Goal: Information Seeking & Learning: Learn about a topic

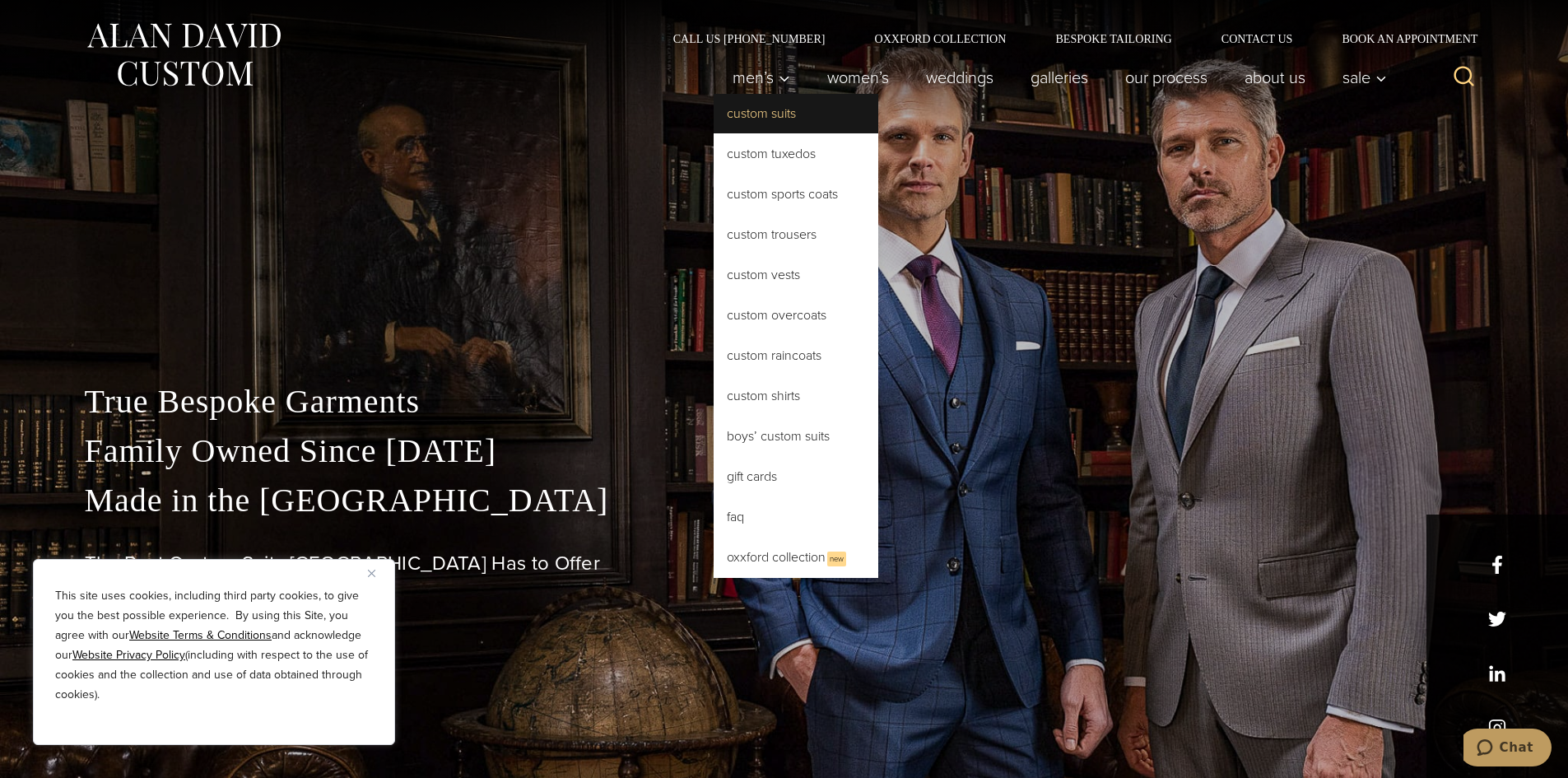
click at [751, 127] on link "Custom Suits" at bounding box center [796, 113] width 165 height 40
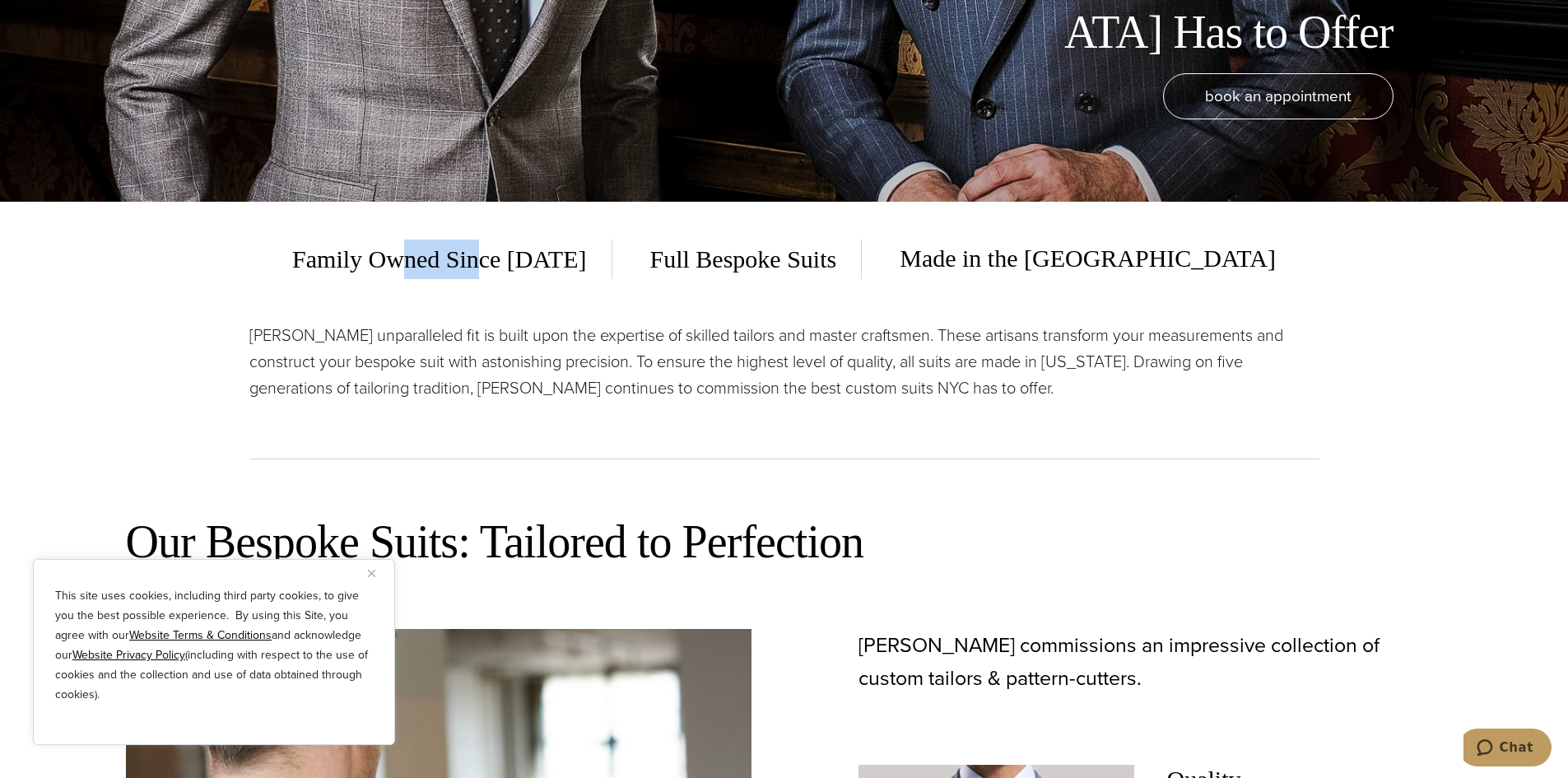
drag, startPoint x: 587, startPoint y: 258, endPoint x: 487, endPoint y: 256, distance: 100.0
click at [500, 257] on span "Family Owned Since [DATE]" at bounding box center [451, 259] width 319 height 40
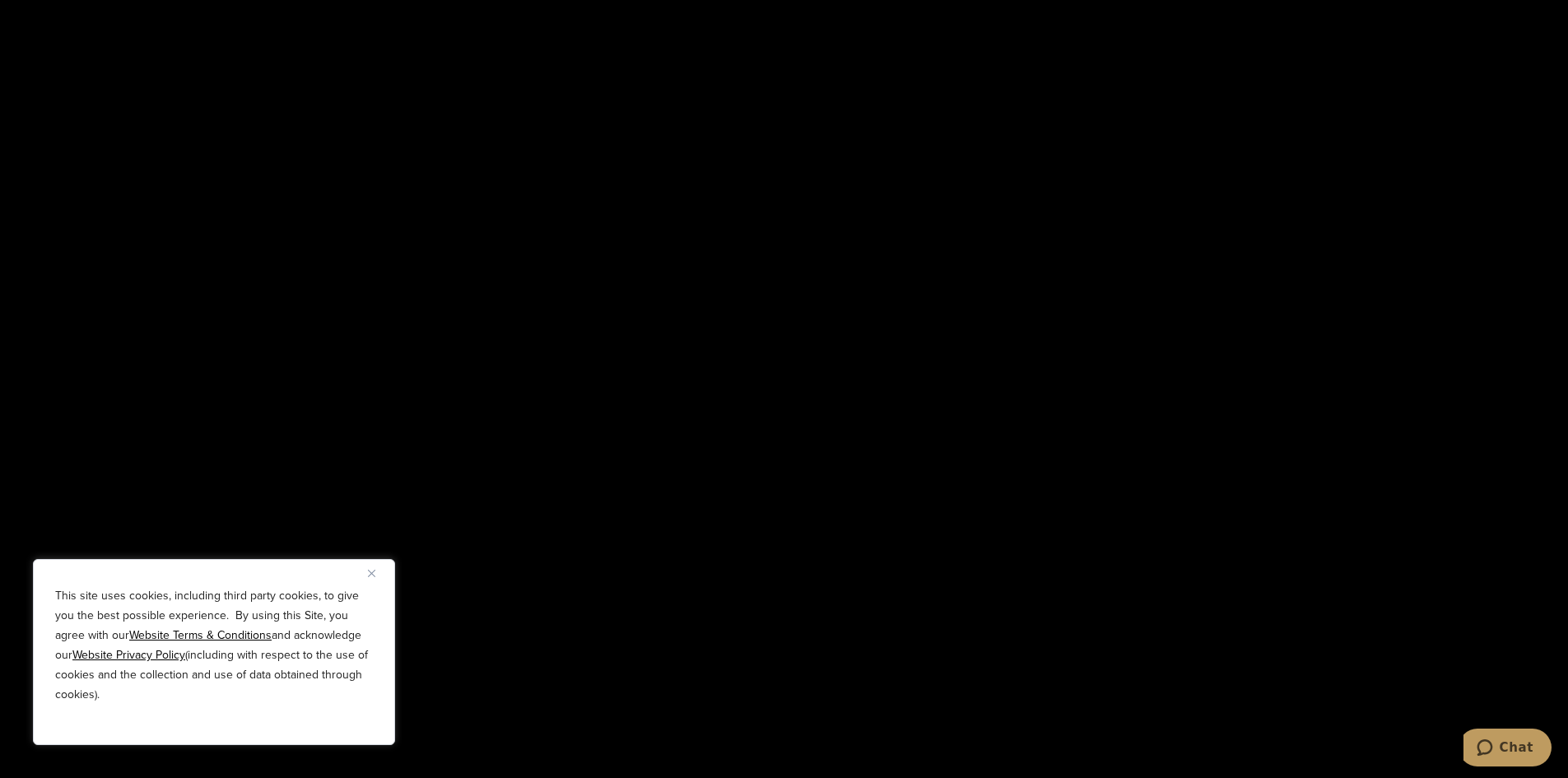
scroll to position [2470, 0]
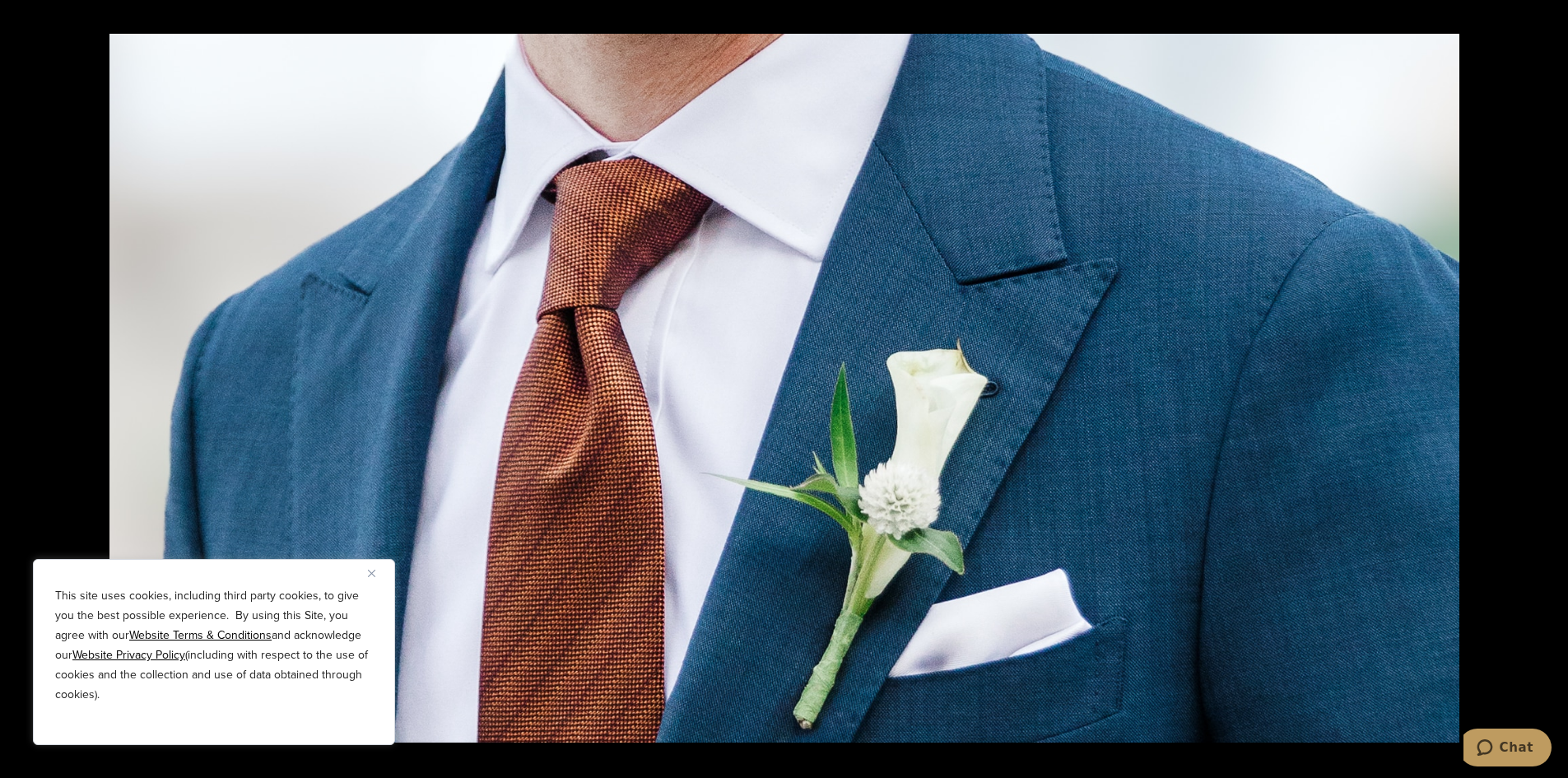
click at [950, 250] on img at bounding box center [784, 388] width 1350 height 709
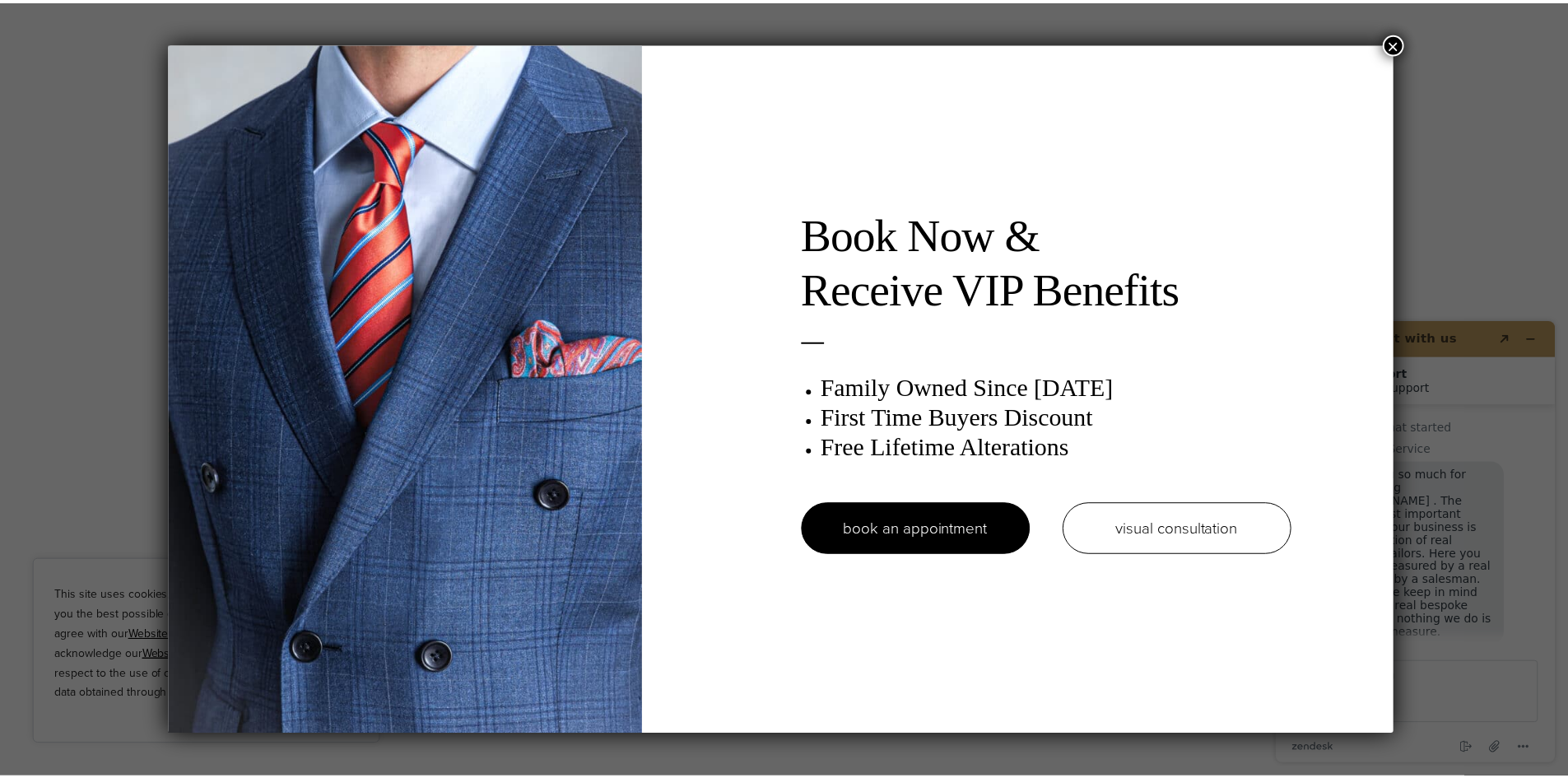
scroll to position [0, 0]
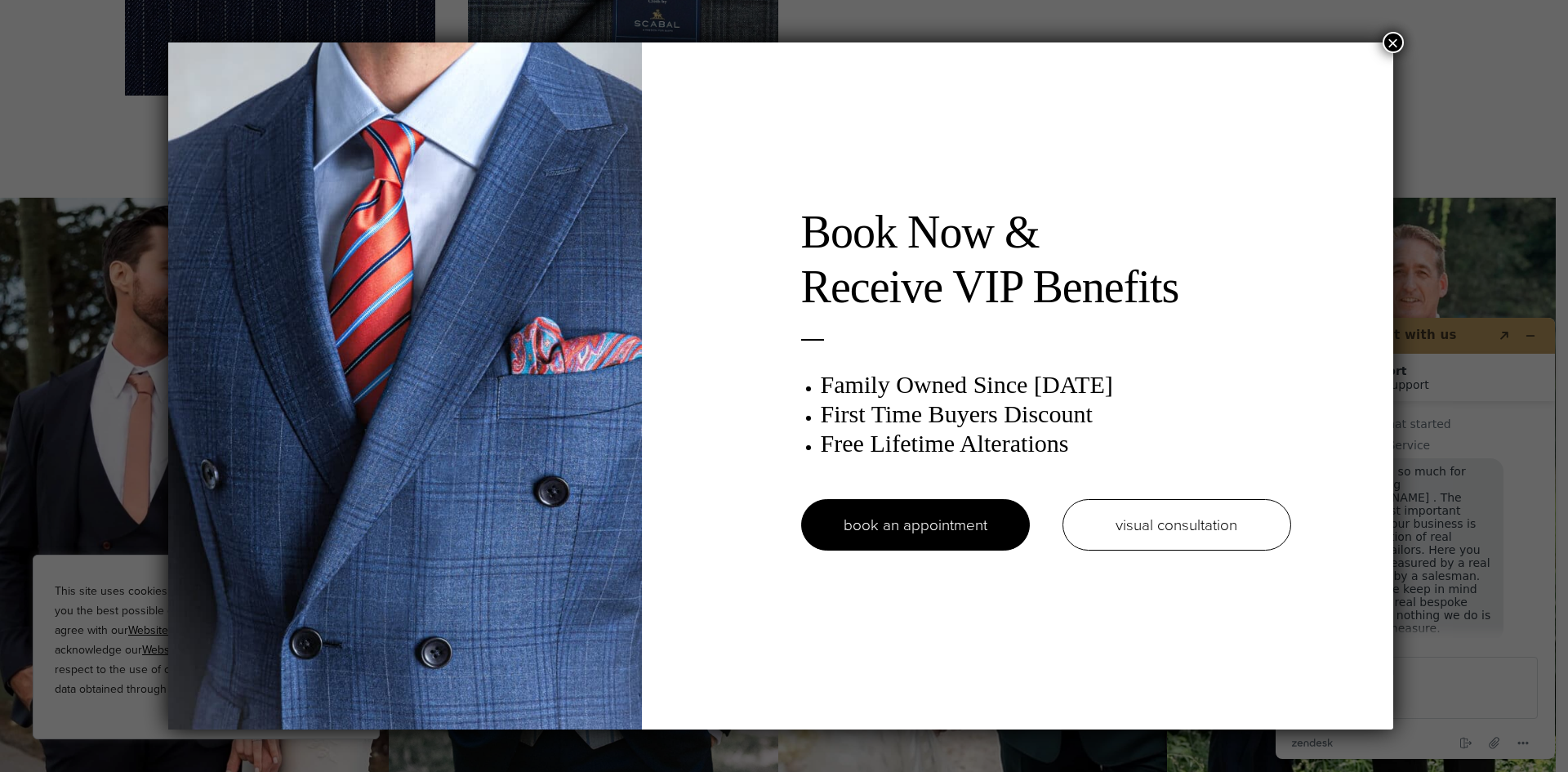
click at [1401, 39] on button "×" at bounding box center [1393, 42] width 21 height 21
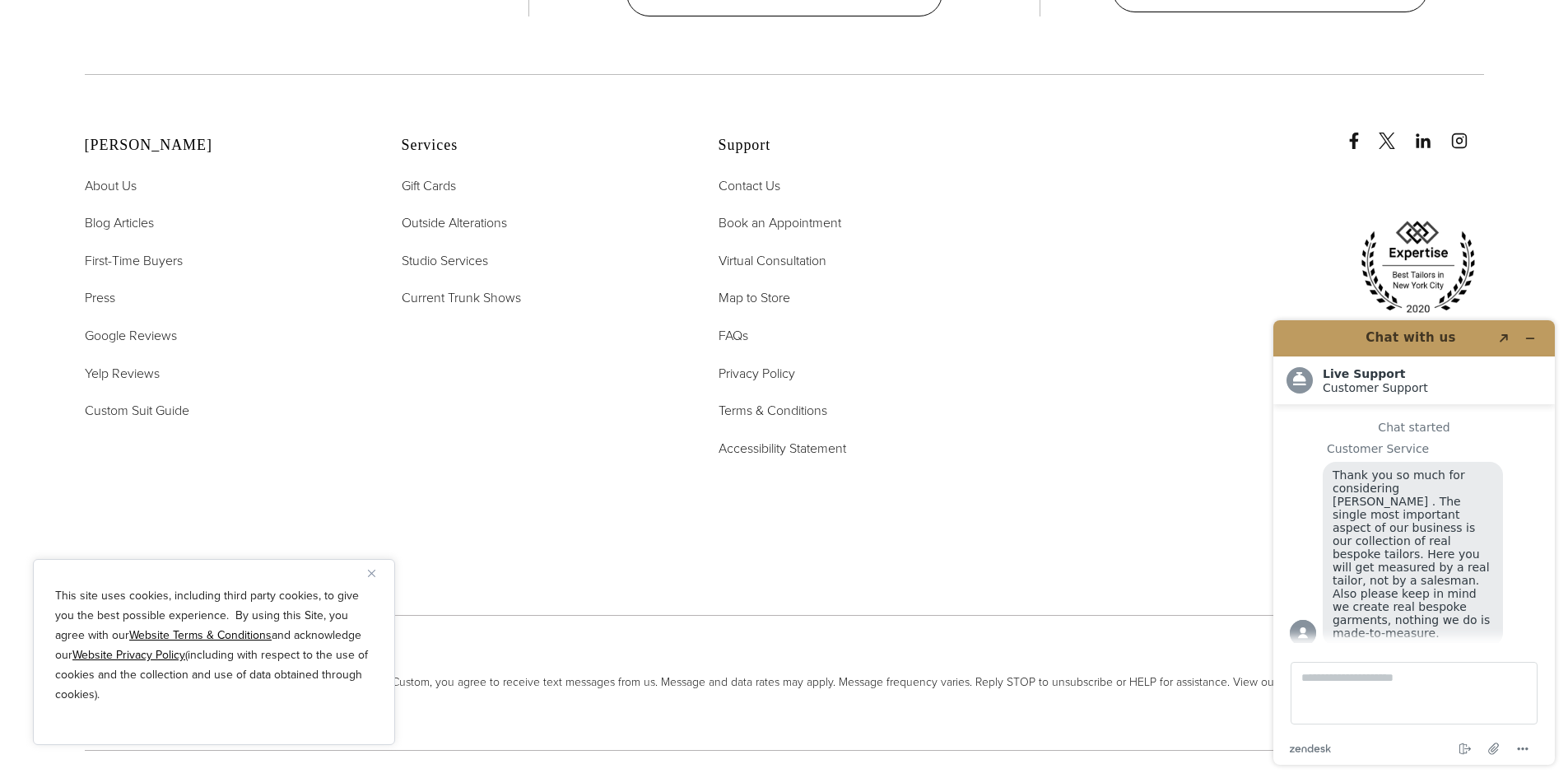
scroll to position [10841, 0]
click at [109, 252] on span "First-Time Buyers" at bounding box center [134, 261] width 98 height 19
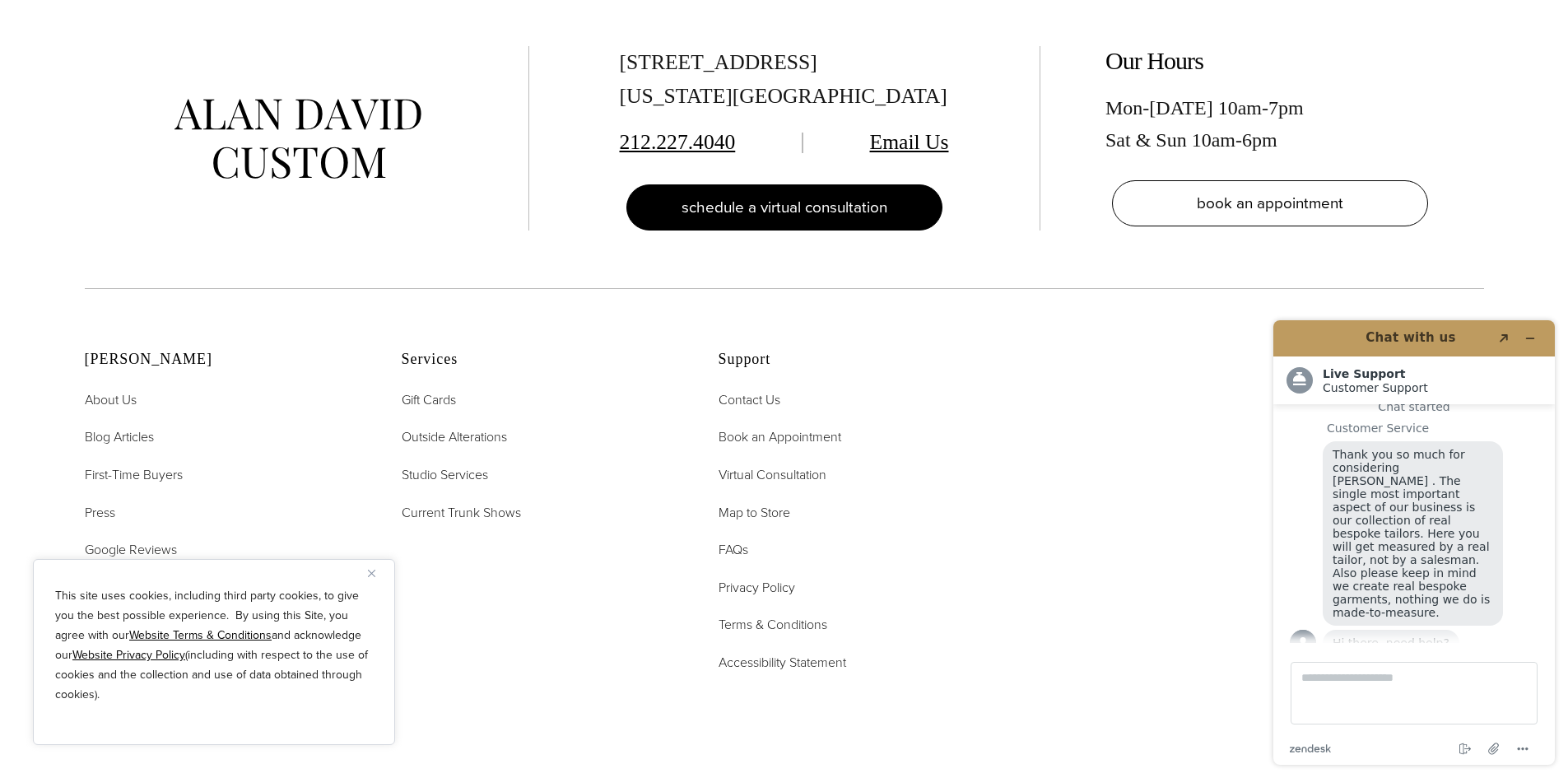
scroll to position [4198, 0]
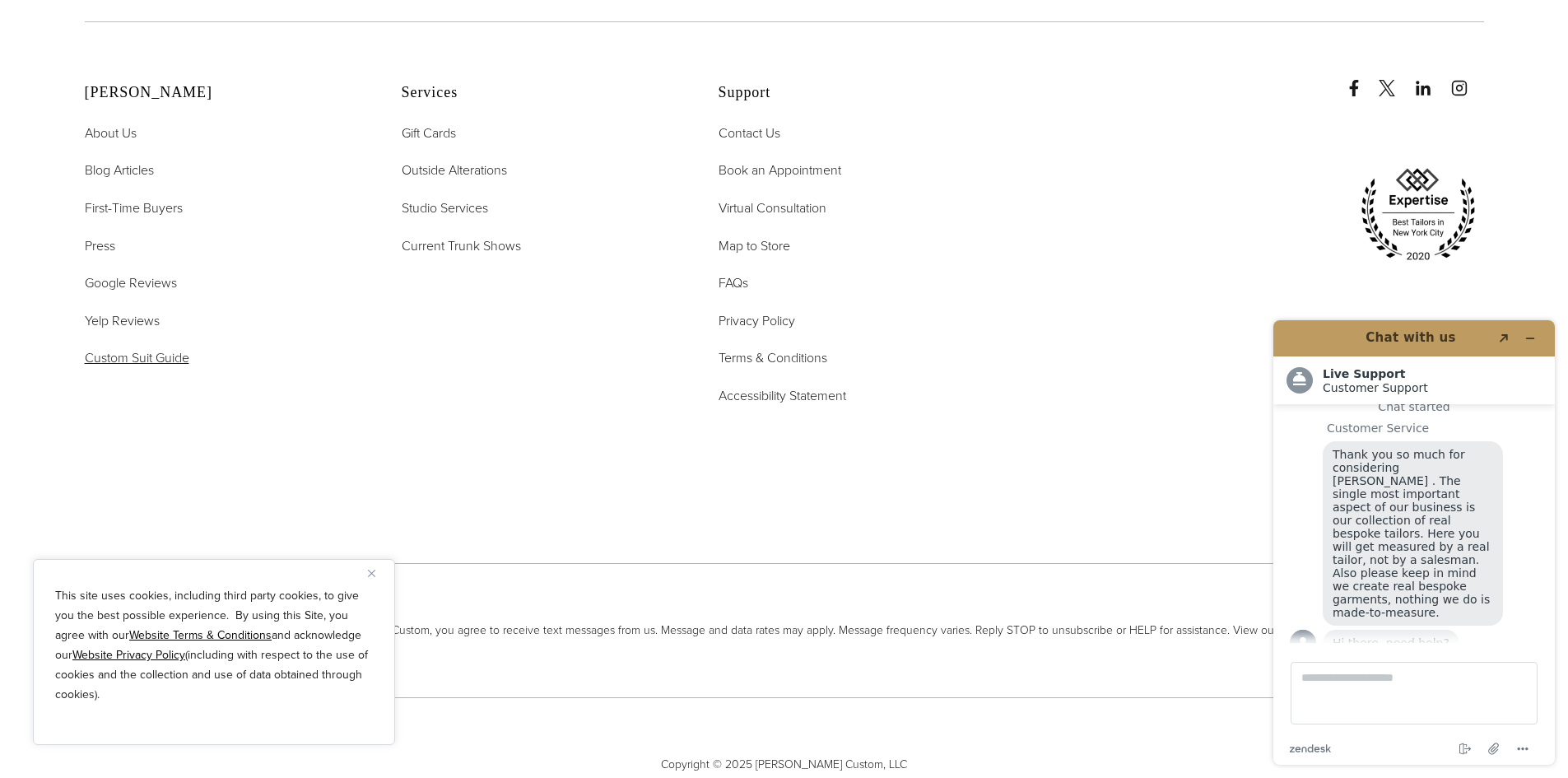
click at [130, 348] on span "Custom Suit Guide" at bounding box center [137, 357] width 105 height 19
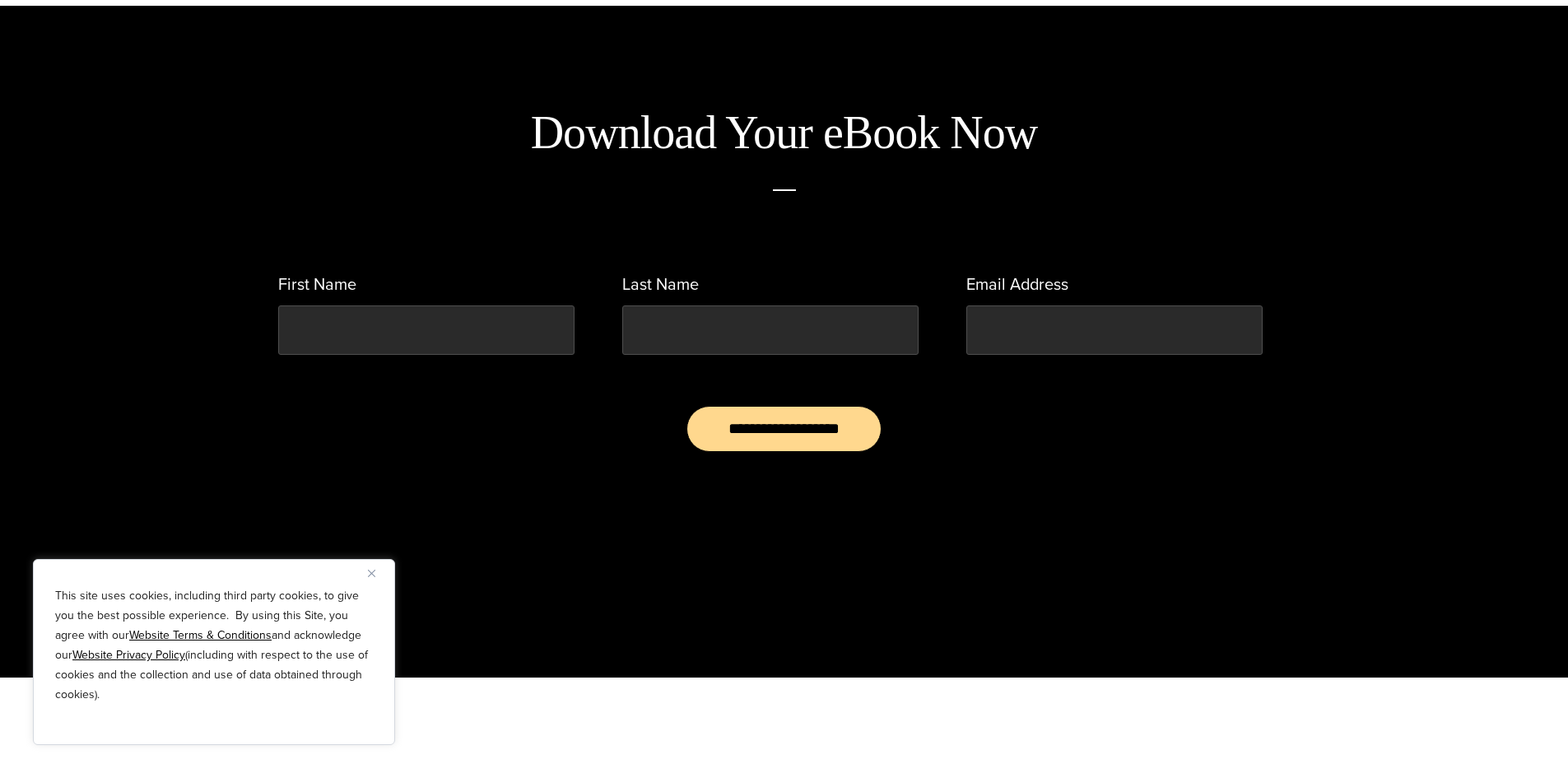
scroll to position [1070, 0]
